Goal: Task Accomplishment & Management: Manage account settings

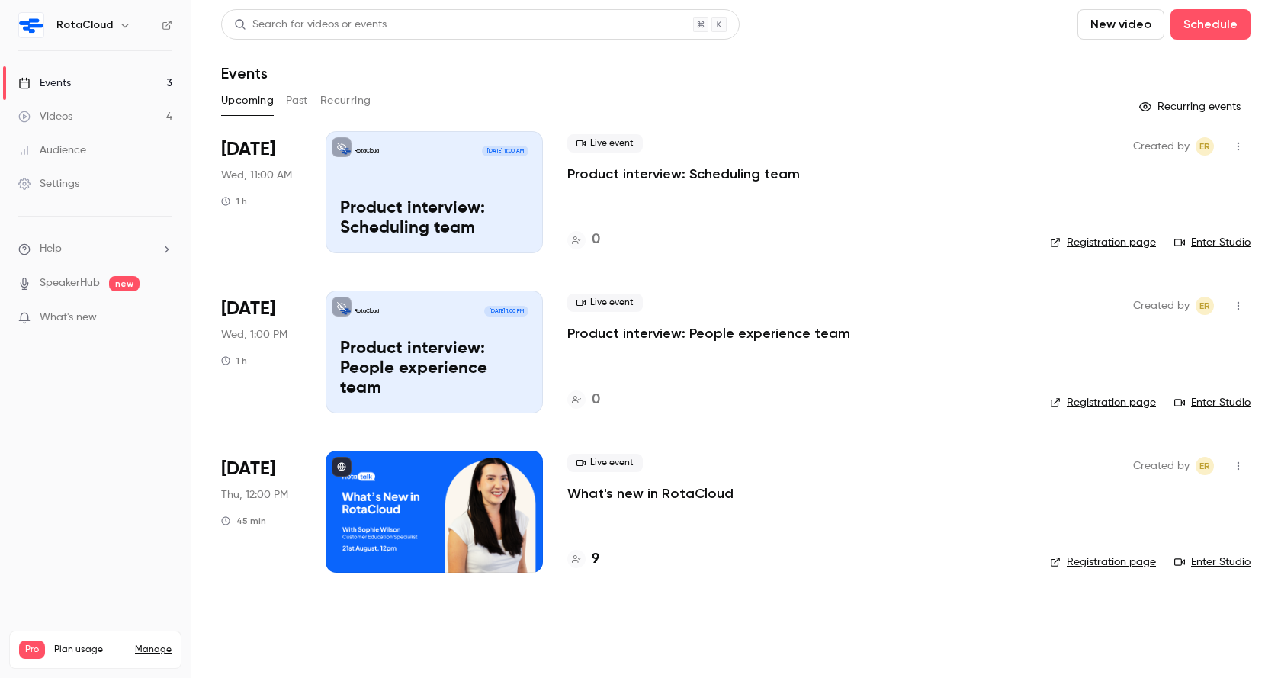
click at [691, 165] on p "Product interview: Scheduling team" at bounding box center [683, 174] width 233 height 18
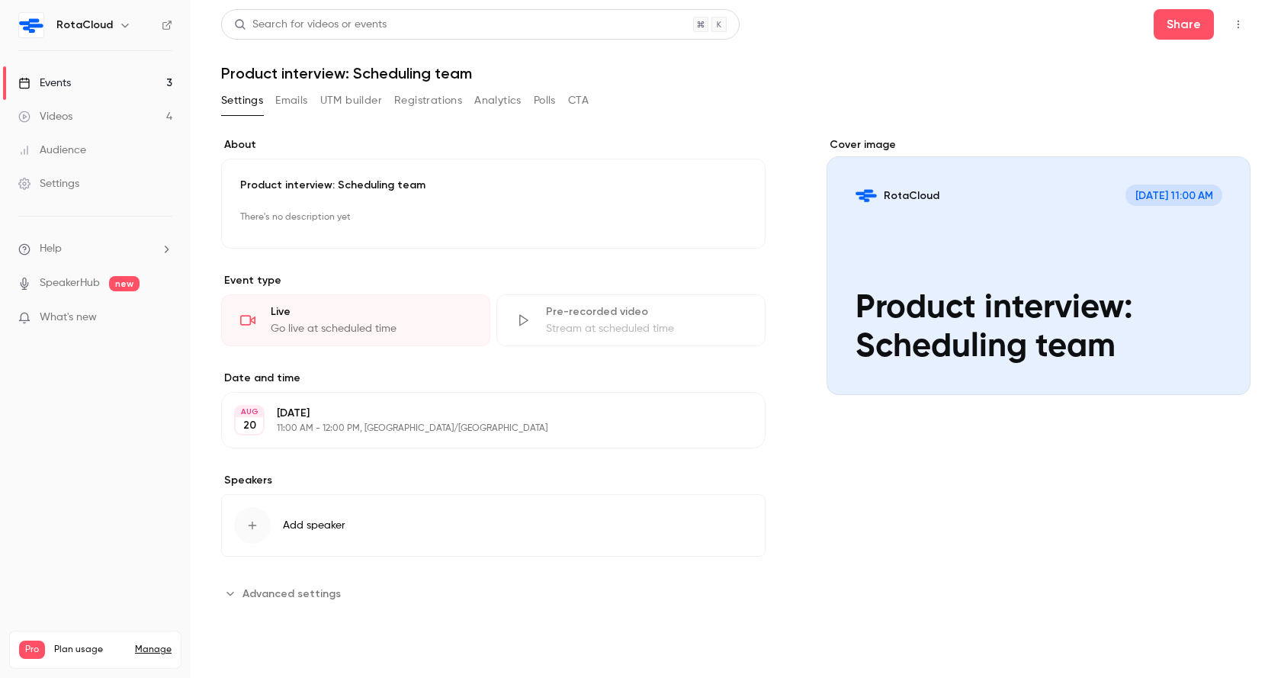
click at [281, 102] on button "Emails" at bounding box center [291, 100] width 32 height 24
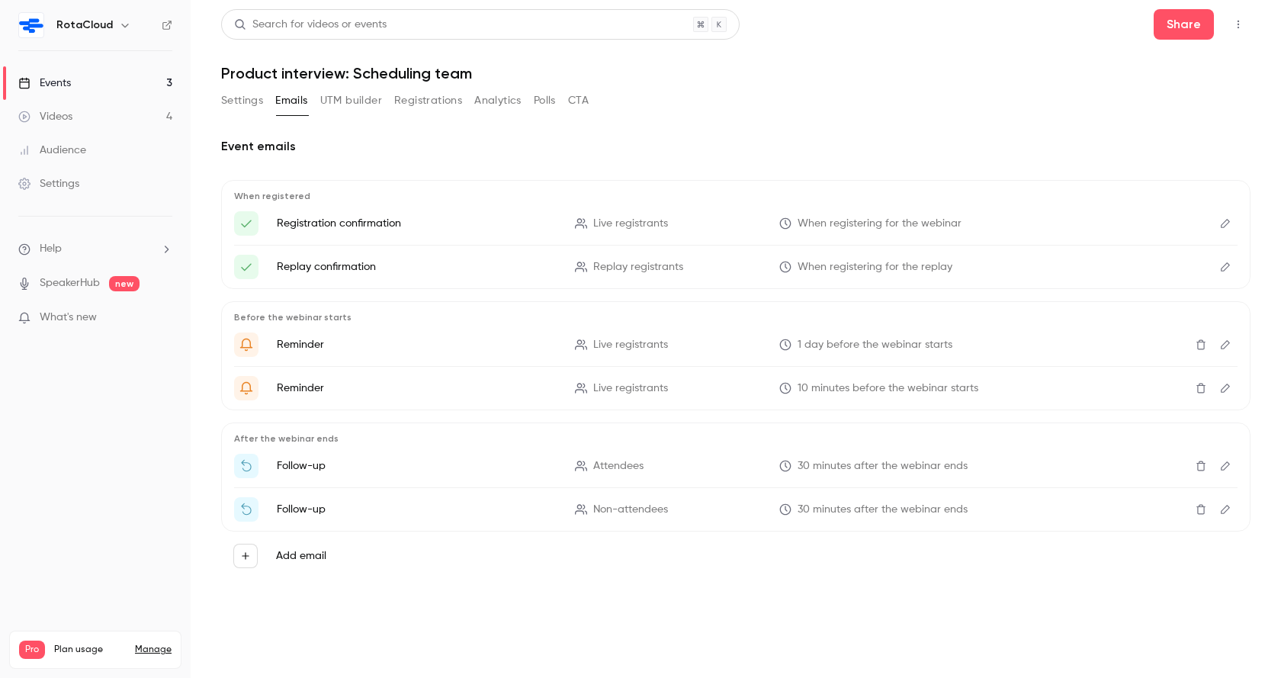
click at [358, 101] on button "UTM builder" at bounding box center [351, 100] width 62 height 24
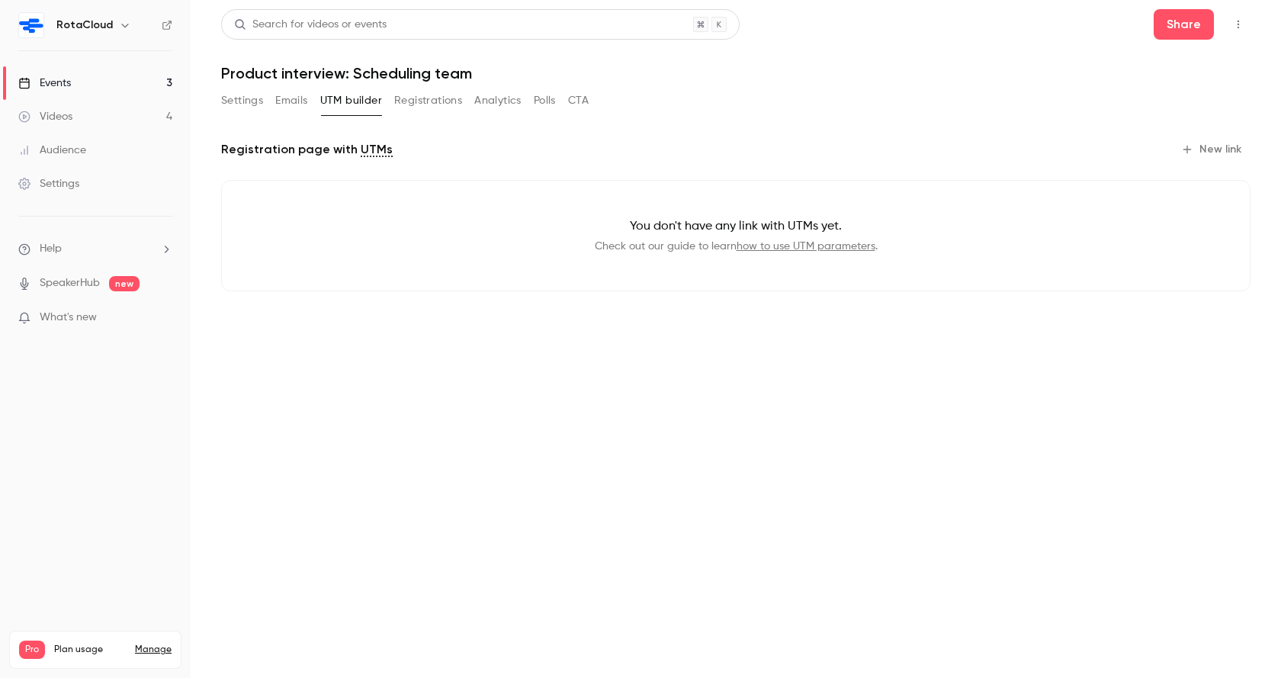
click at [415, 98] on button "Registrations" at bounding box center [428, 100] width 68 height 24
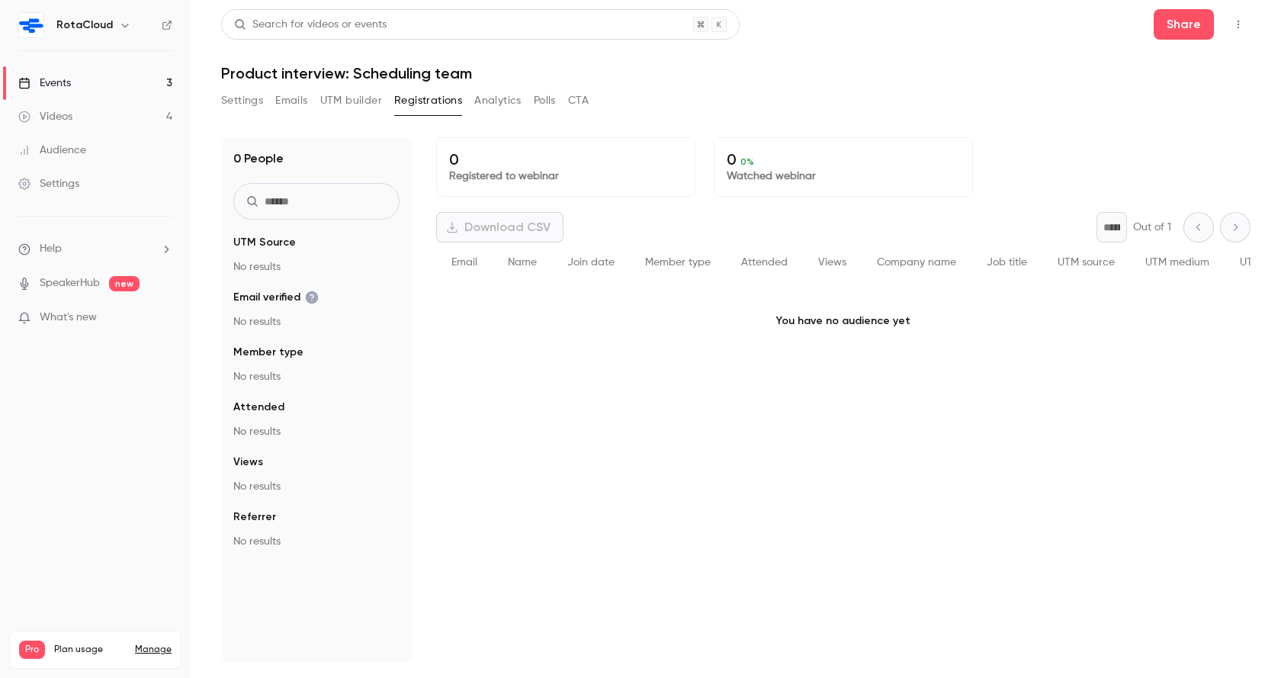
click at [493, 95] on button "Analytics" at bounding box center [497, 100] width 47 height 24
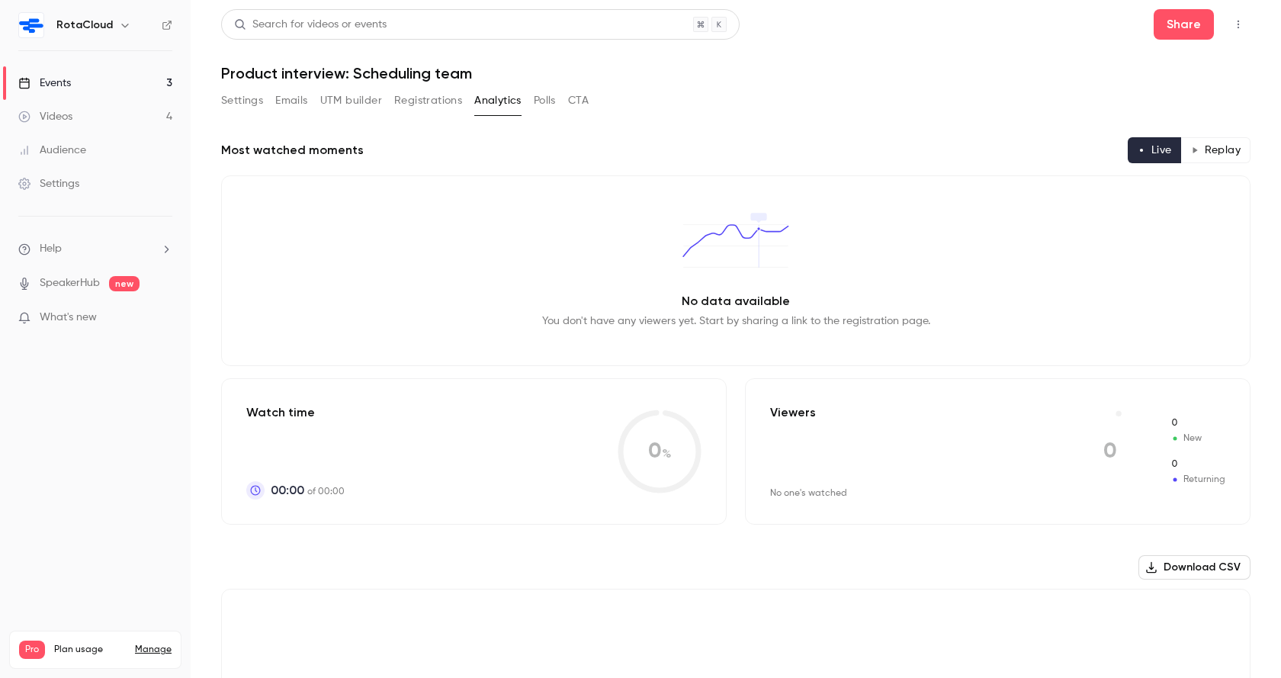
click at [541, 96] on button "Polls" at bounding box center [545, 100] width 22 height 24
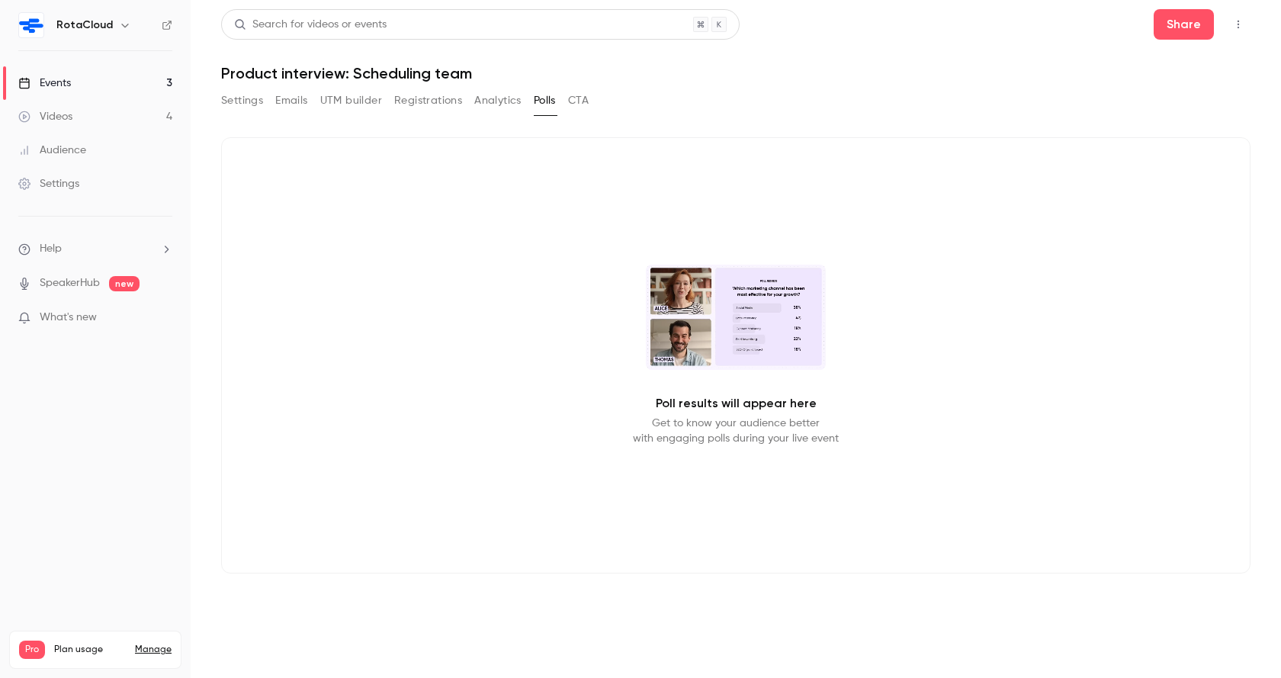
click at [242, 96] on button "Settings" at bounding box center [242, 100] width 42 height 24
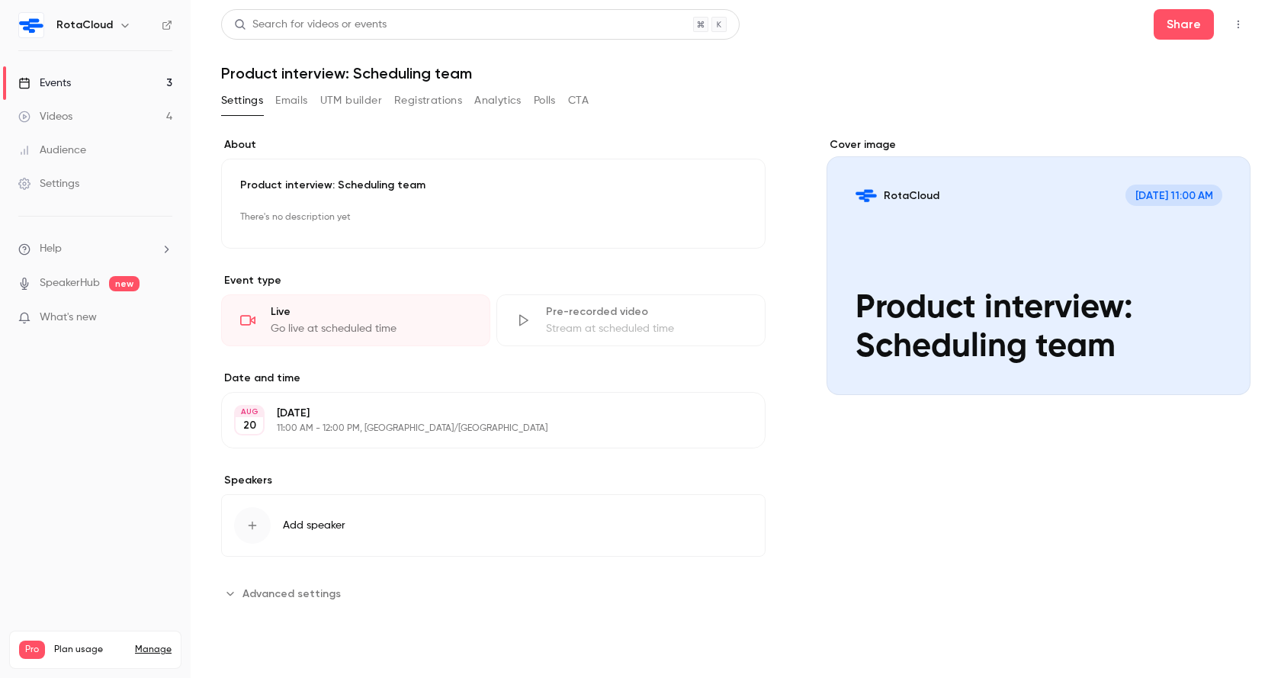
click at [284, 583] on button "Advanced settings" at bounding box center [285, 593] width 129 height 24
click at [1239, 27] on icon "button" at bounding box center [1238, 24] width 12 height 11
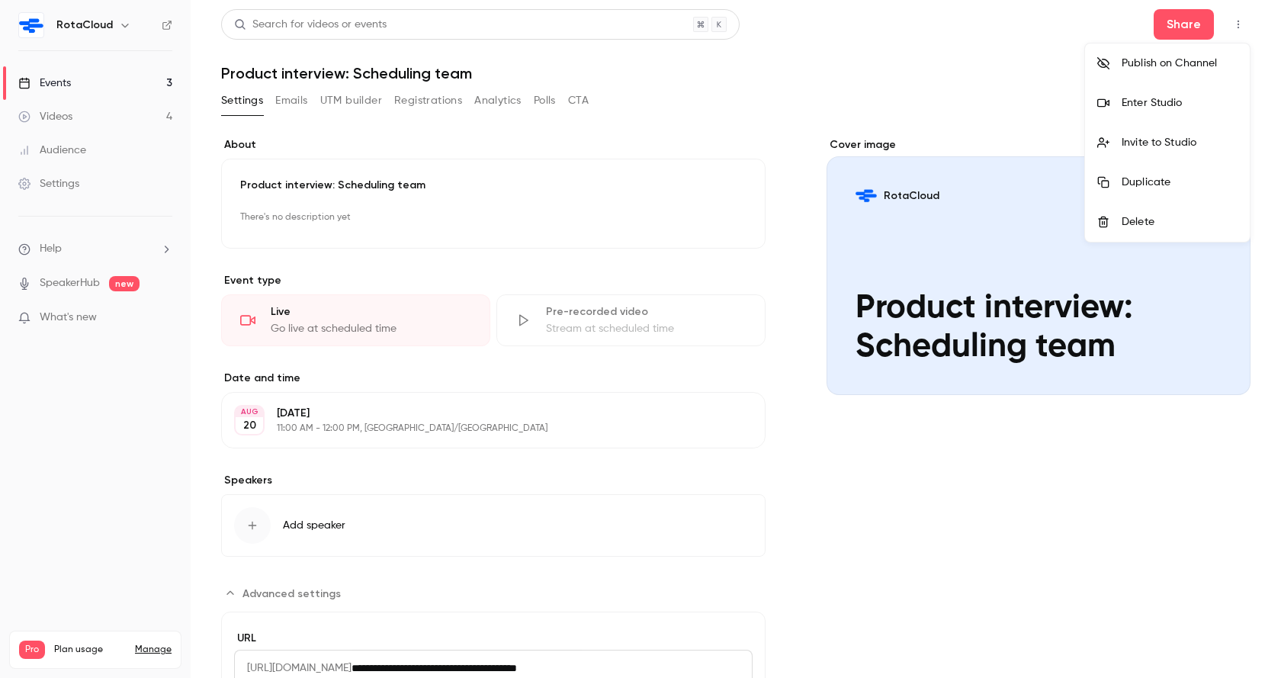
click at [1159, 97] on div "Enter Studio" at bounding box center [1180, 102] width 116 height 15
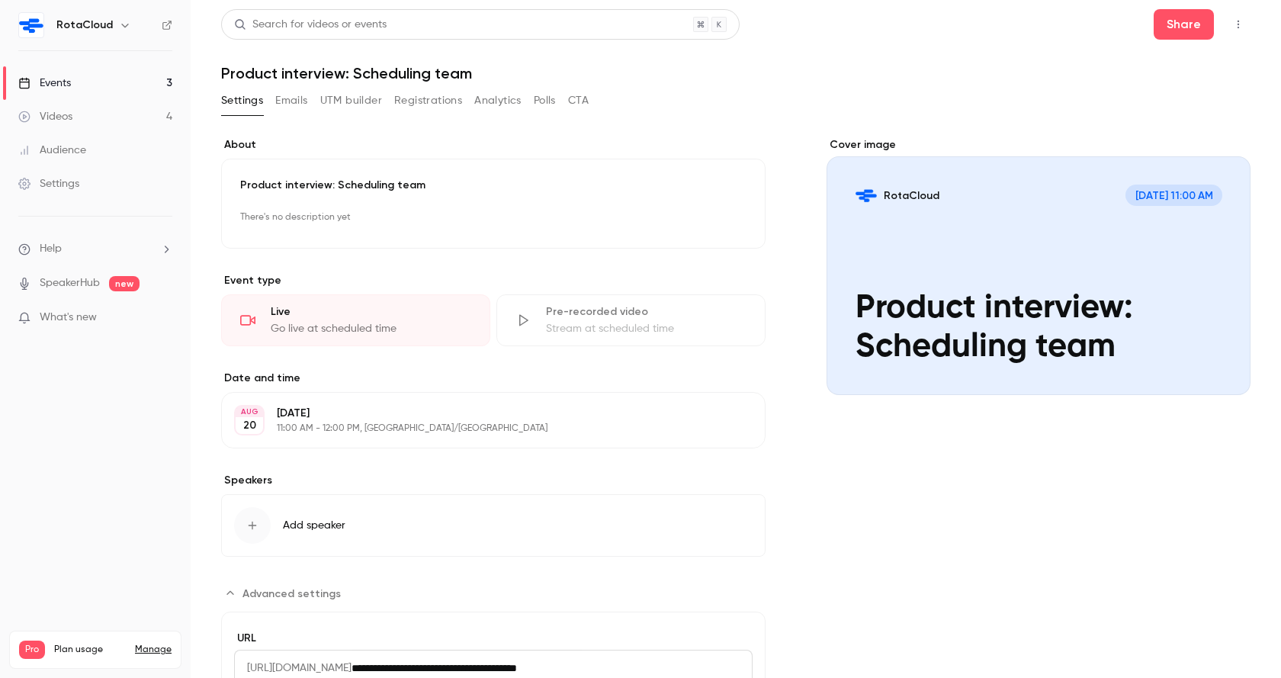
click at [1237, 23] on icon "button" at bounding box center [1238, 24] width 12 height 11
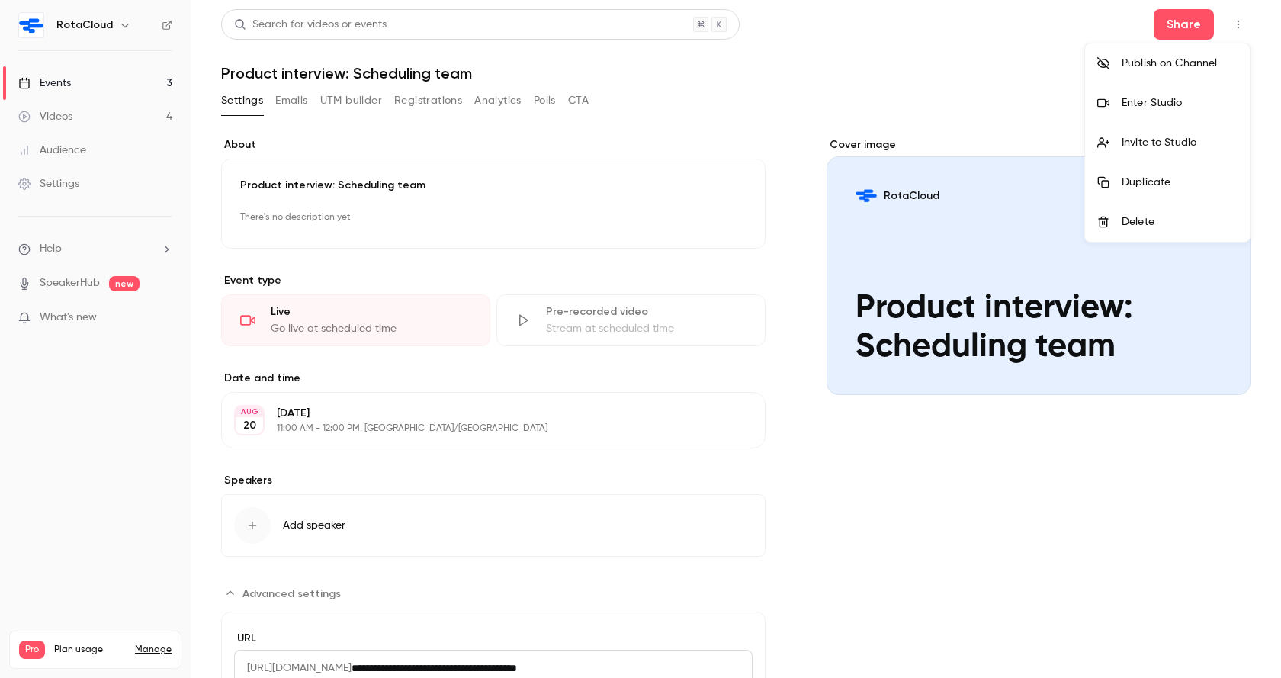
click at [1237, 23] on div at bounding box center [640, 339] width 1281 height 678
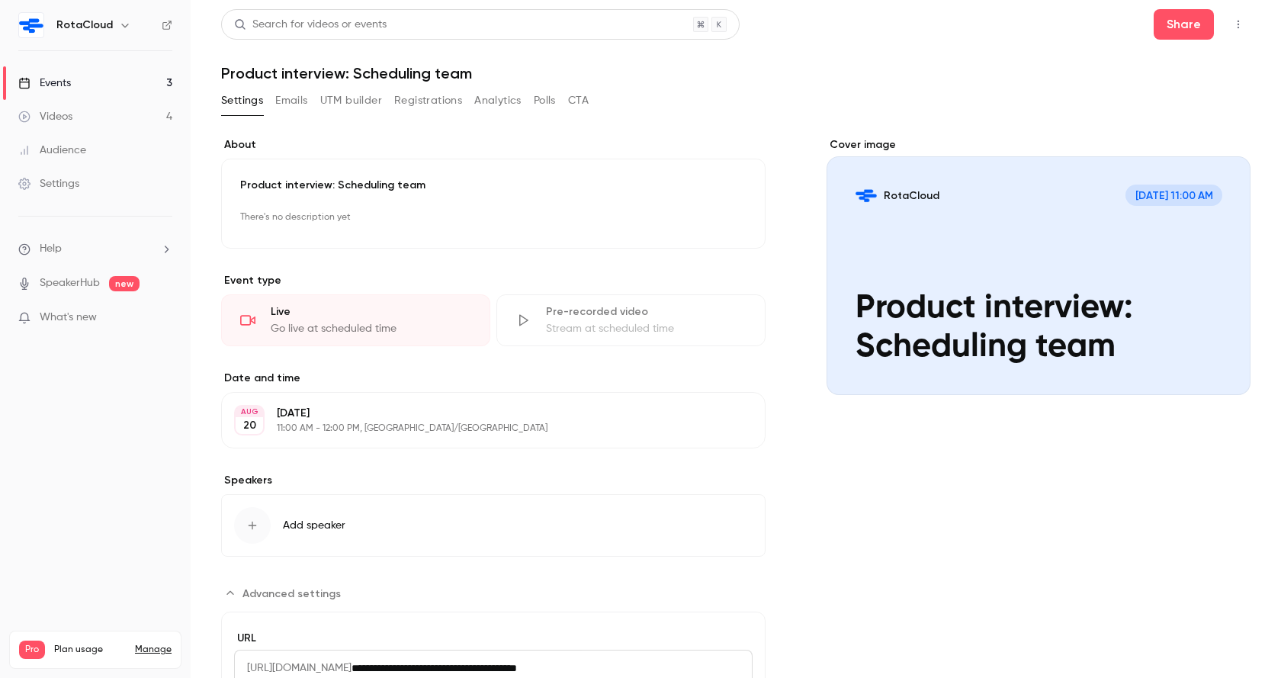
click at [81, 83] on link "Events 3" at bounding box center [95, 83] width 191 height 34
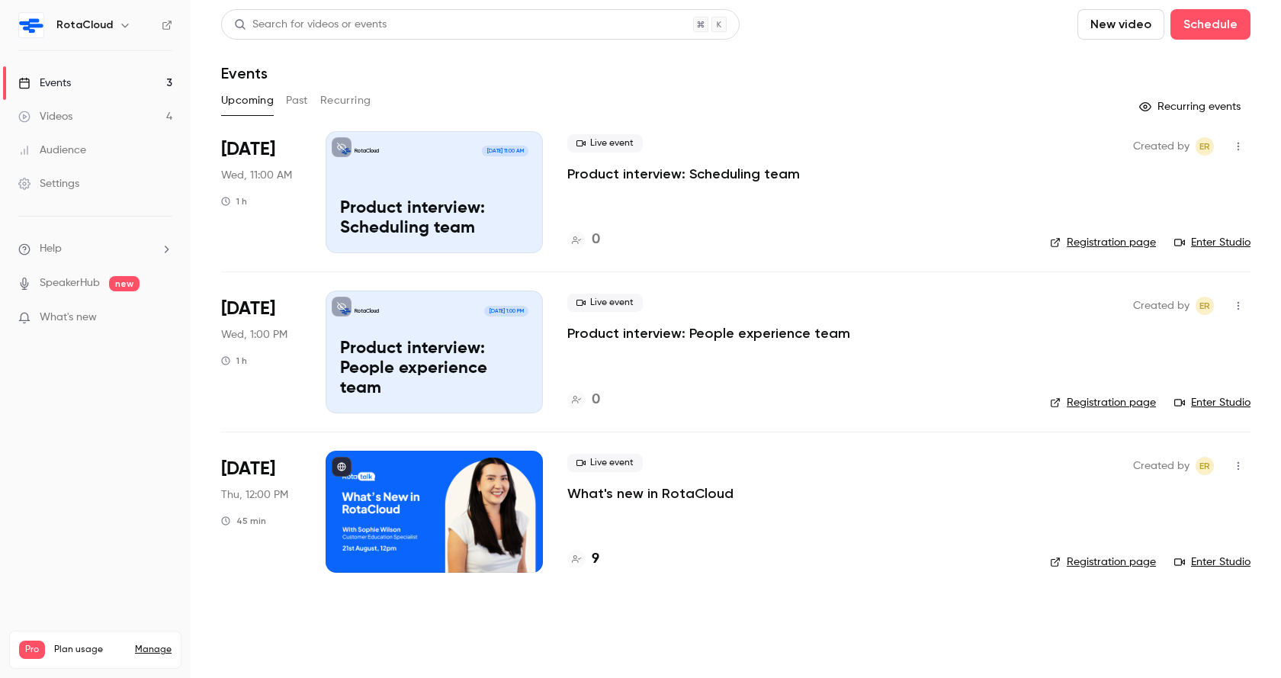
click at [416, 516] on div at bounding box center [434, 512] width 217 height 122
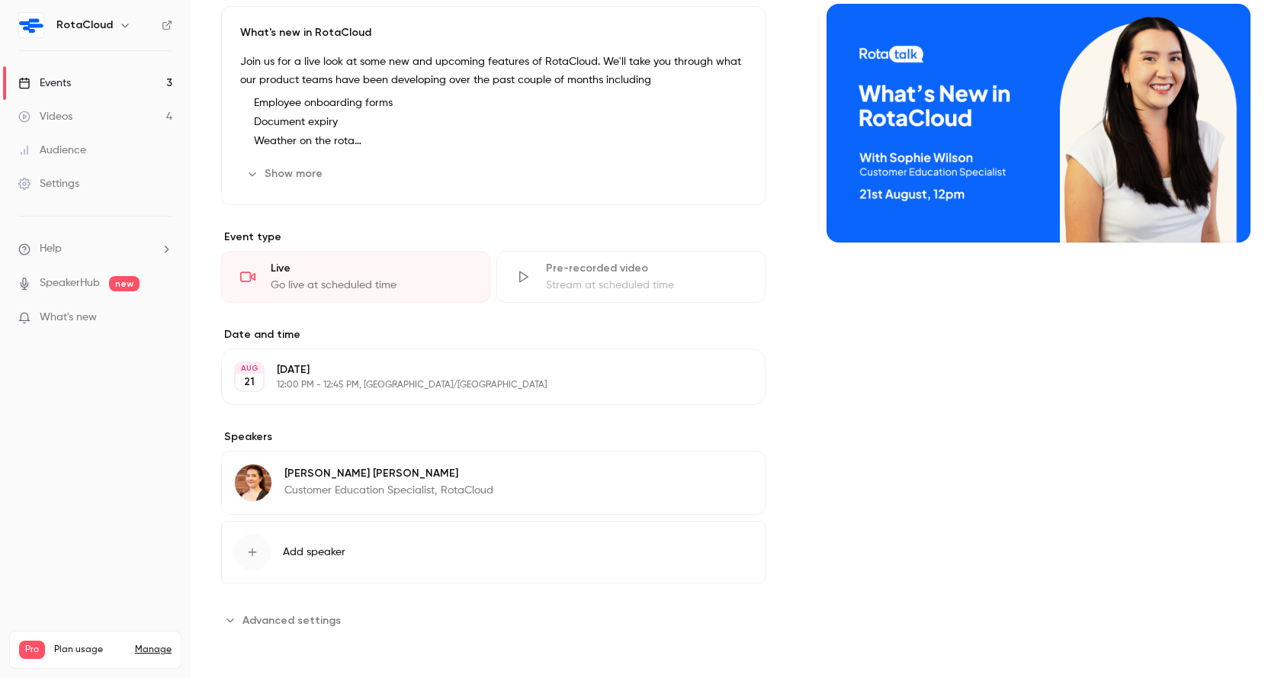
click at [326, 625] on span "Advanced settings" at bounding box center [291, 620] width 98 height 16
